Goal: Transaction & Acquisition: Book appointment/travel/reservation

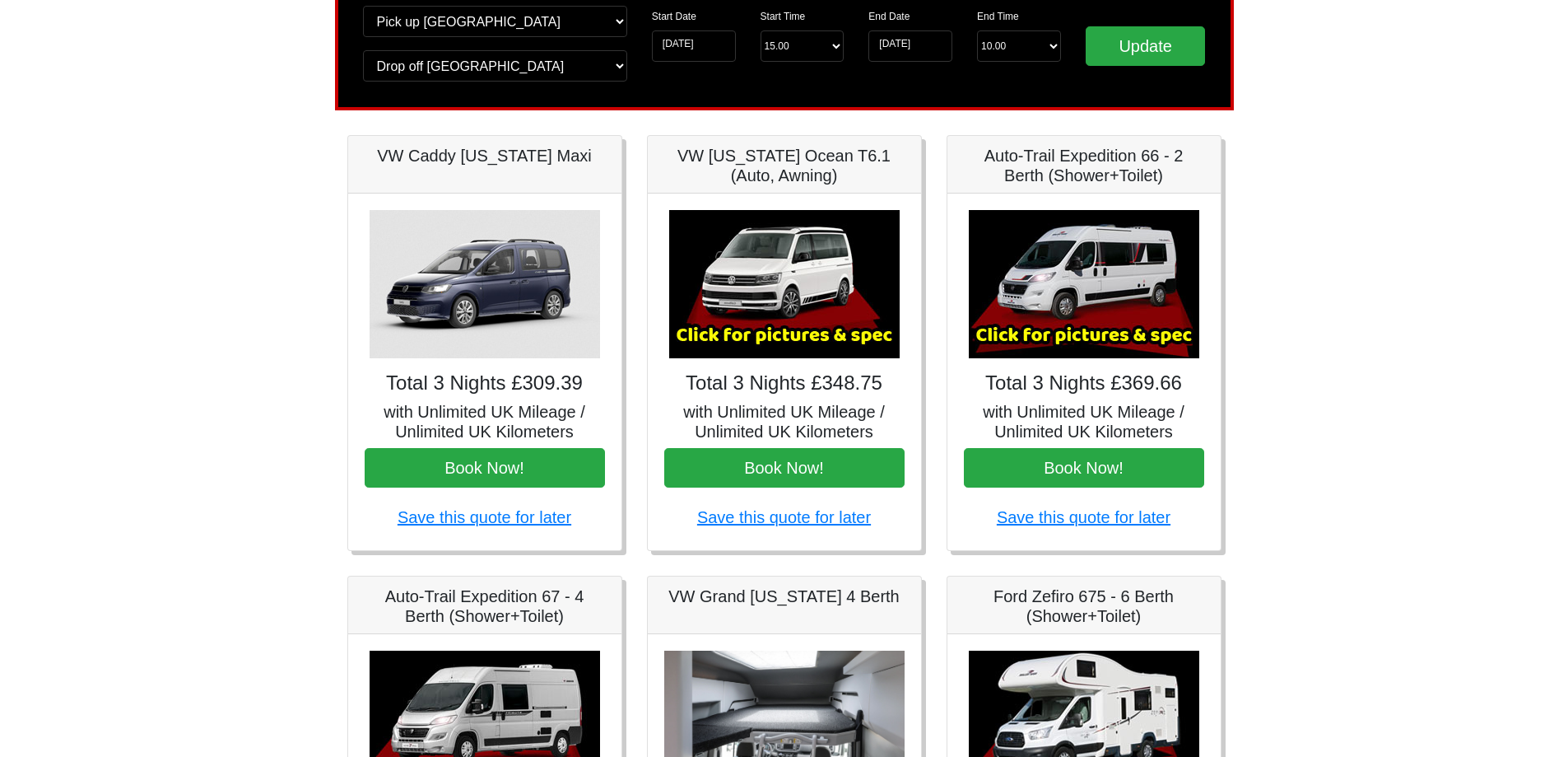
scroll to position [164, 0]
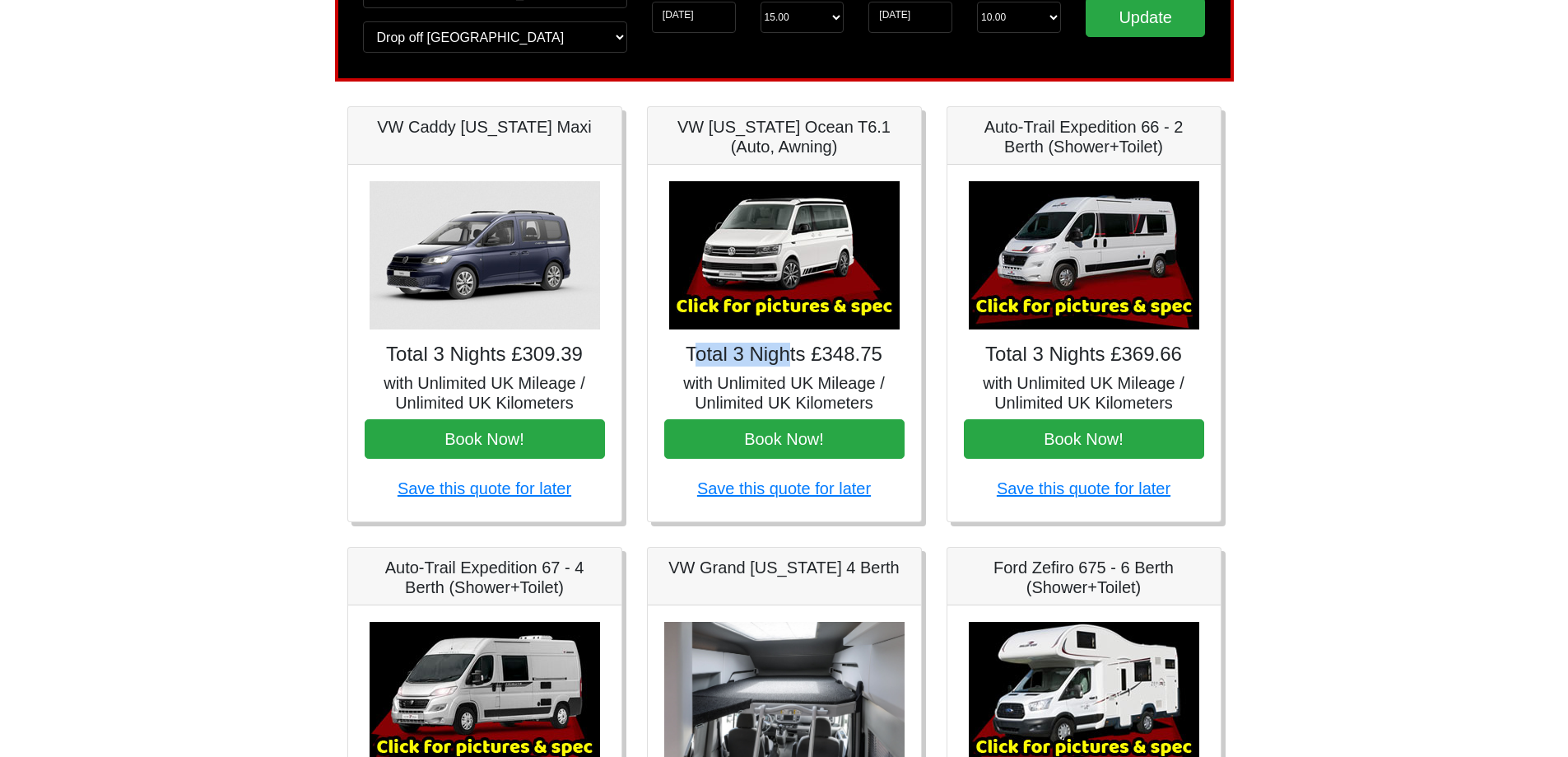
drag, startPoint x: 692, startPoint y: 358, endPoint x: 828, endPoint y: 358, distance: 136.0
click at [796, 358] on h4 "Total 3 Nights £348.75" at bounding box center [785, 354] width 240 height 23
click at [807, 358] on h4 "Total 3 Nights £348.75" at bounding box center [785, 354] width 240 height 23
drag, startPoint x: 846, startPoint y: 358, endPoint x: 873, endPoint y: 358, distance: 27.0
click at [873, 358] on h4 "Total 3 Nights £348.75" at bounding box center [785, 354] width 240 height 23
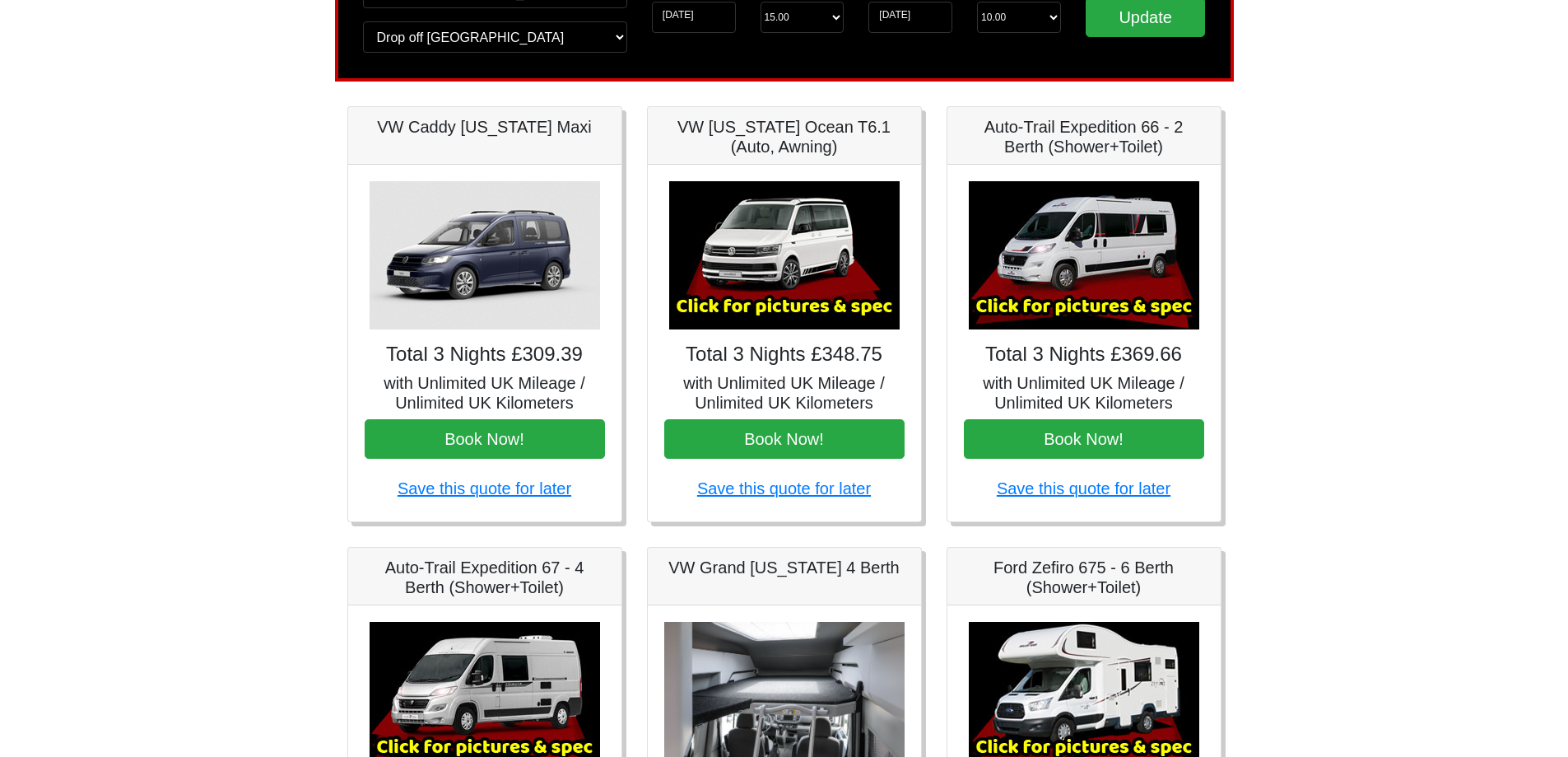
click at [897, 358] on h4 "Total 3 Nights £348.75" at bounding box center [785, 354] width 240 height 23
click at [795, 446] on button "Book Now!" at bounding box center [785, 439] width 240 height 40
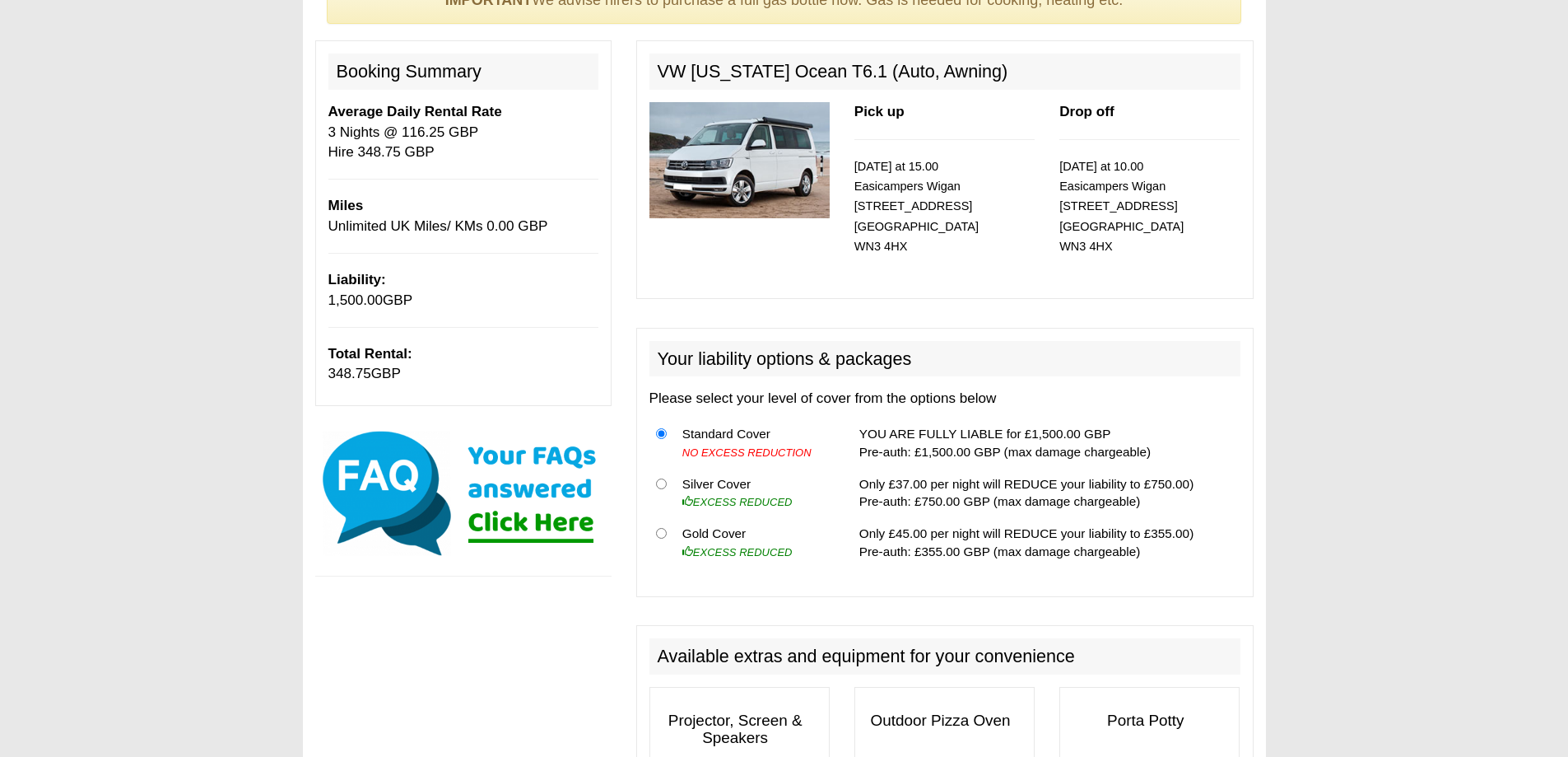
scroll to position [164, 0]
drag, startPoint x: 953, startPoint y: 552, endPoint x: 885, endPoint y: 553, distance: 68.0
click at [885, 553] on td "Only £45.00 per night will REDUCE your liability to £355.00) Pre-auth: £355.00 …" at bounding box center [1046, 541] width 387 height 50
drag, startPoint x: 880, startPoint y: 525, endPoint x: 925, endPoint y: 526, distance: 45.0
click at [925, 526] on td "Only £45.00 per night will REDUCE your liability to £355.00) Pre-auth: £355.00 …" at bounding box center [1046, 541] width 387 height 50
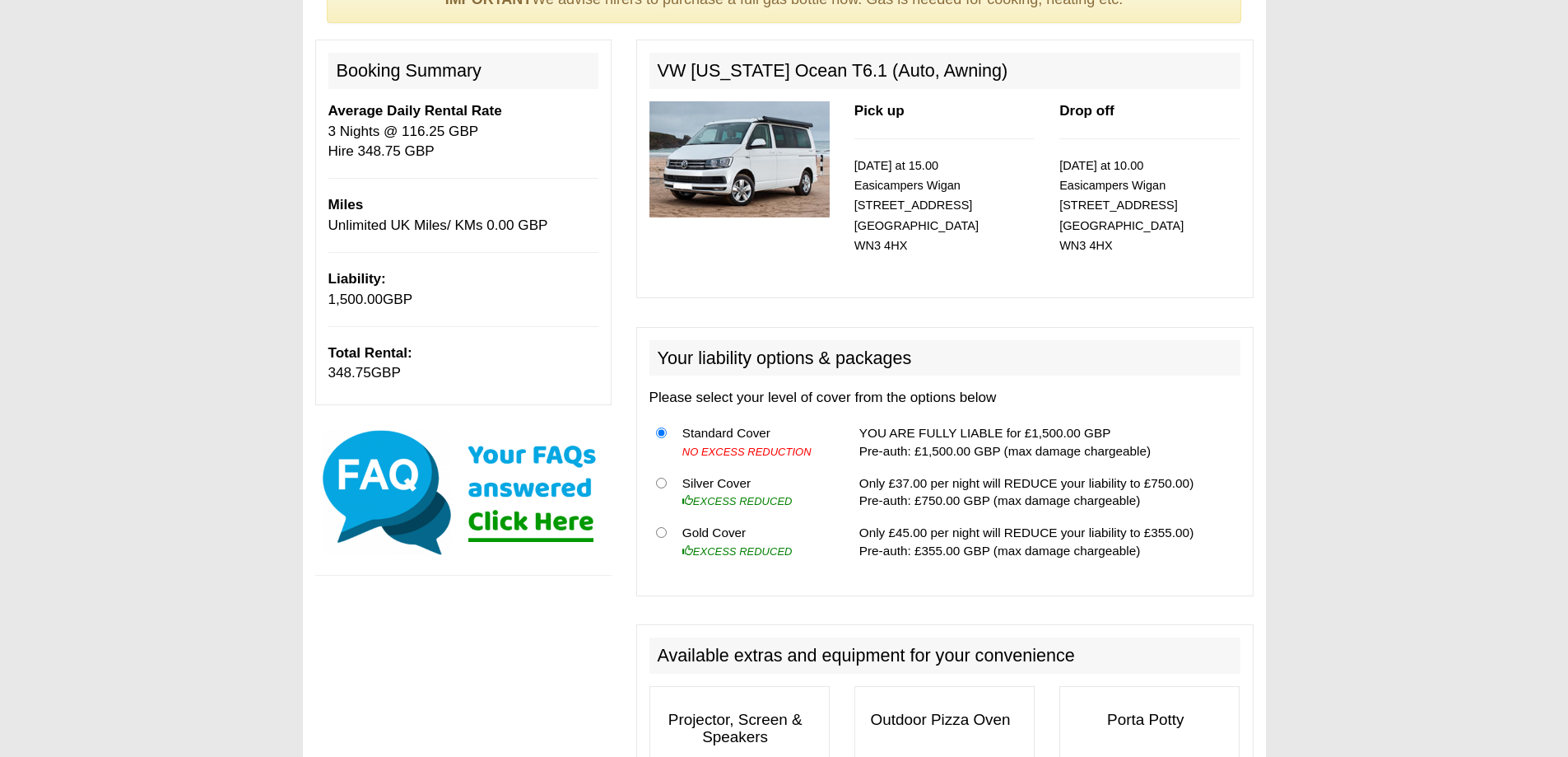
click at [928, 518] on td "Only £45.00 per night will REDUCE your liability to £355.00) Pre-auth: £355.00 …" at bounding box center [1046, 541] width 387 height 50
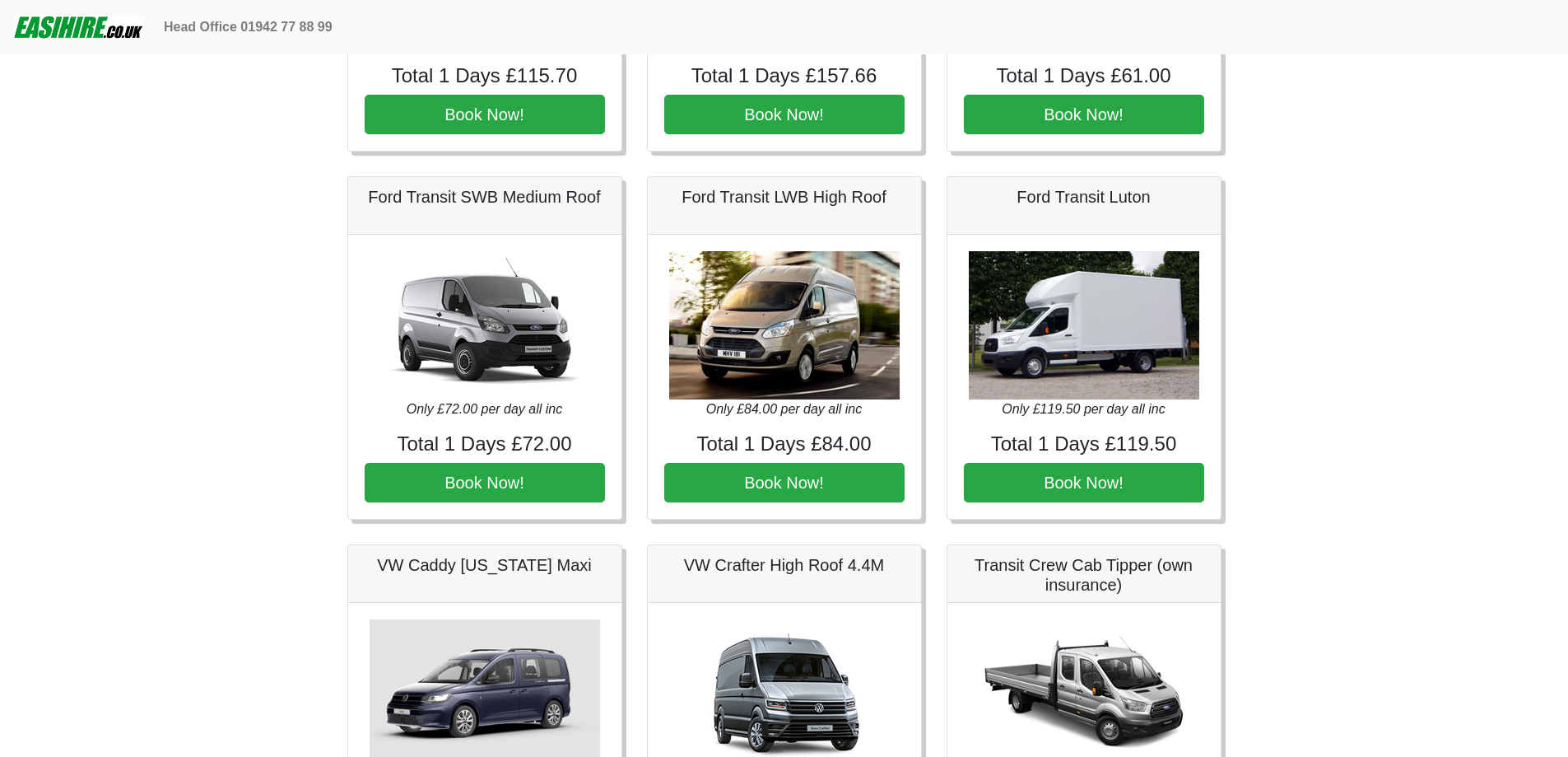
scroll to position [659, 0]
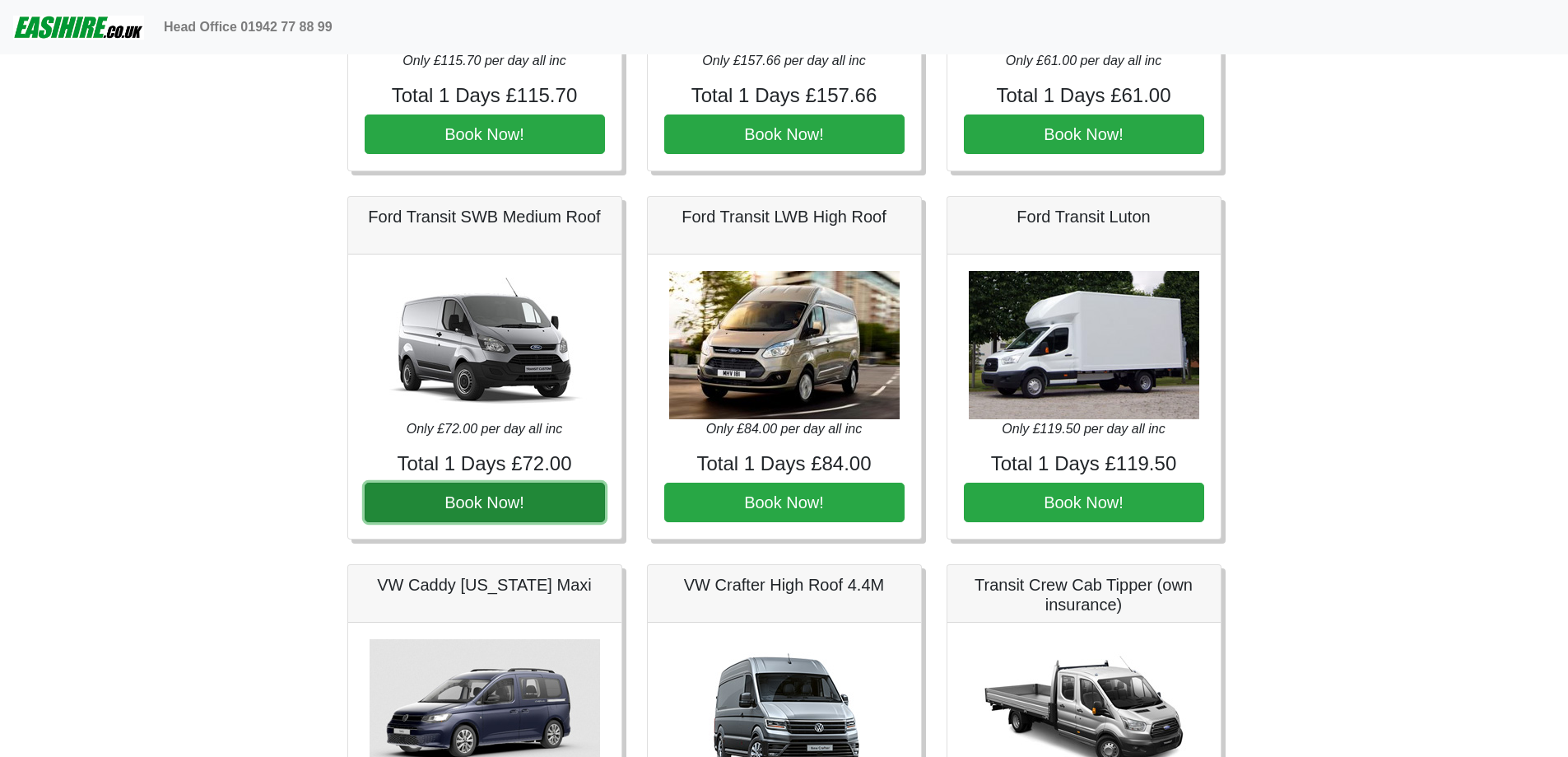
click at [501, 507] on button "Book Now!" at bounding box center [485, 502] width 240 height 40
